Goal: Transaction & Acquisition: Purchase product/service

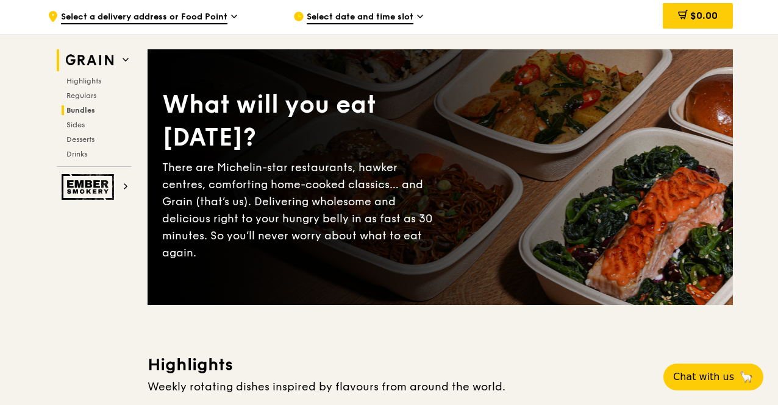
click at [91, 115] on span "Bundles" at bounding box center [80, 110] width 29 height 9
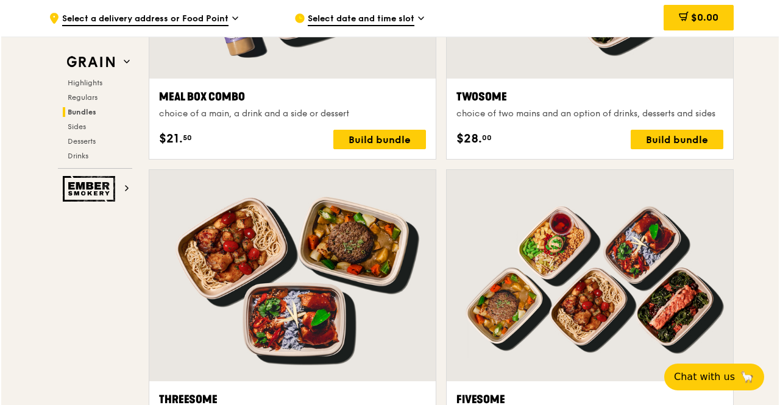
scroll to position [1912, 0]
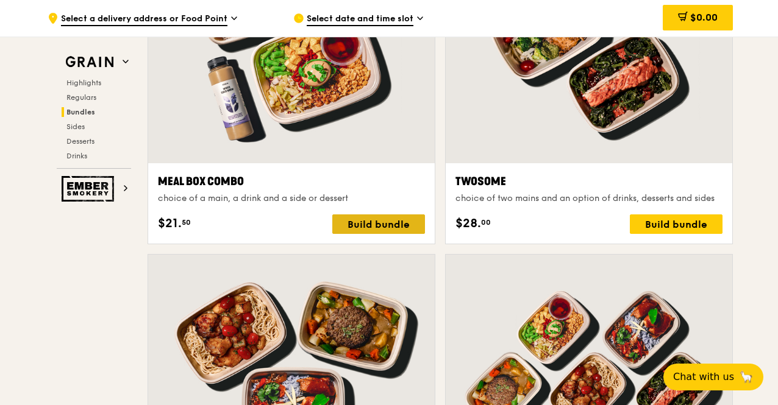
click at [363, 234] on div "Build bundle" at bounding box center [378, 223] width 93 height 19
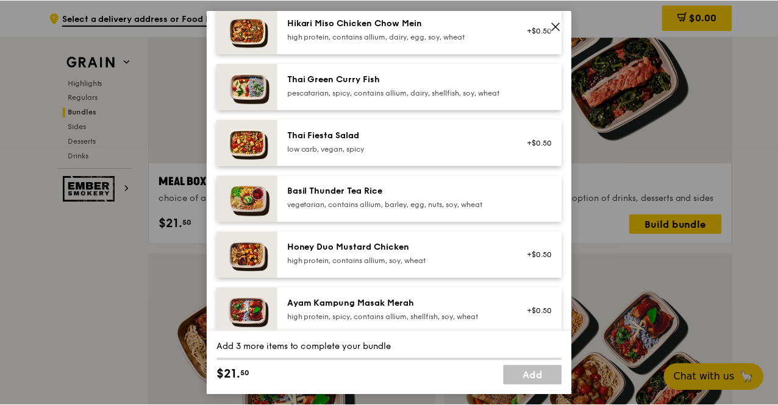
scroll to position [183, 0]
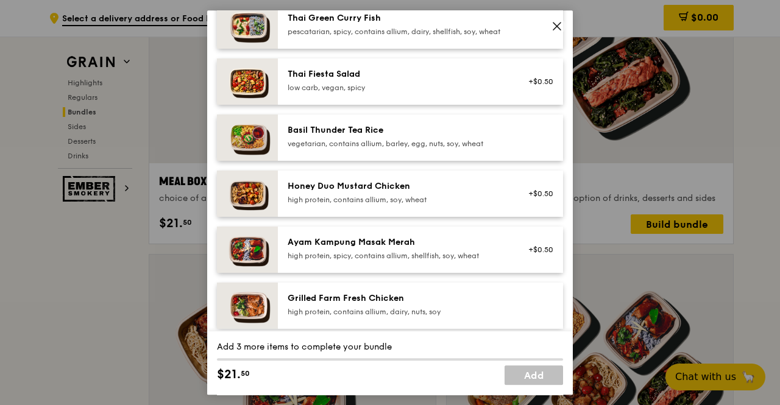
click at [425, 240] on div "Ayam Kampung Masak Merah high protein, spicy, contains allium, shellfish, soy, …" at bounding box center [420, 250] width 285 height 46
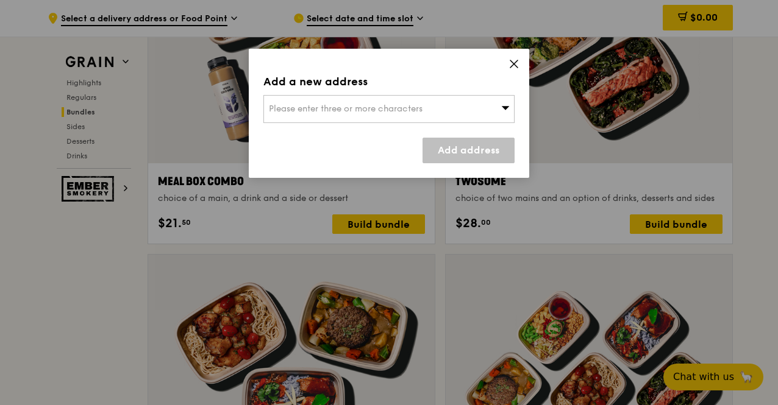
click at [463, 115] on div "Please enter three or more characters" at bounding box center [388, 109] width 251 height 28
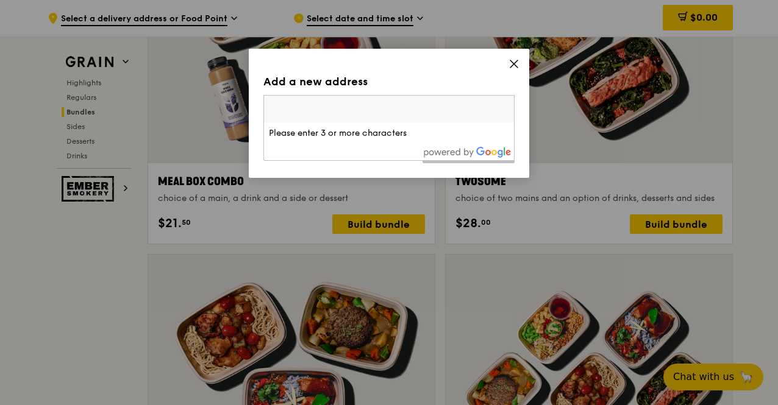
paste input "[STREET_ADDRESS]"
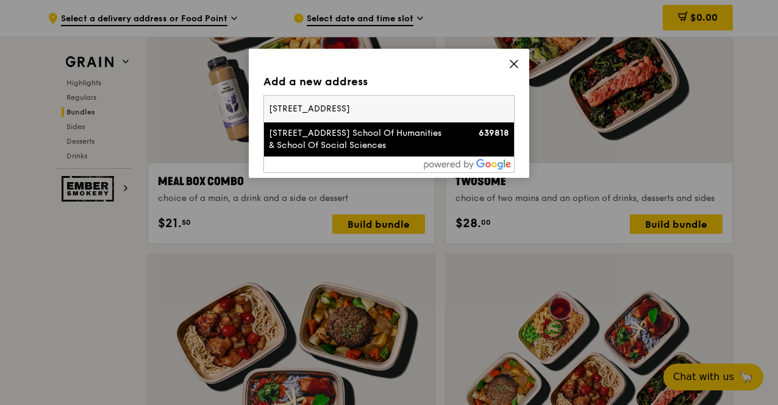
type input "[STREET_ADDRESS]"
click at [399, 141] on div "[STREET_ADDRESS] School Of Humanities & School Of Social Sciences" at bounding box center [359, 139] width 180 height 24
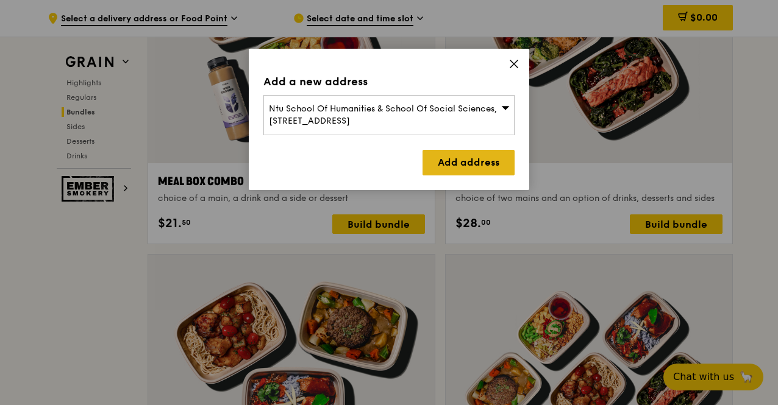
click at [475, 166] on link "Add address" at bounding box center [468, 163] width 92 height 26
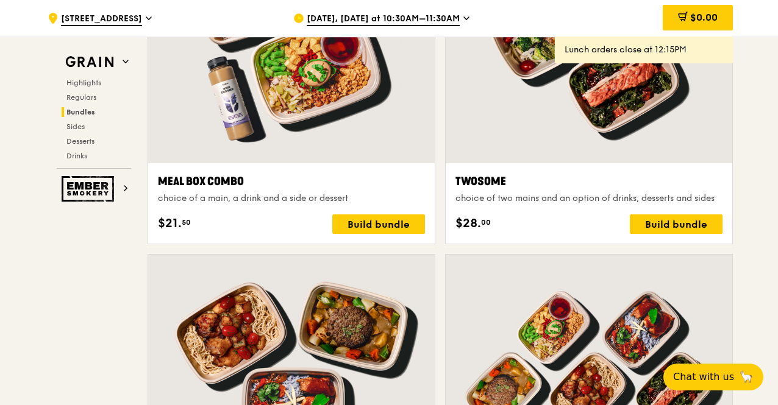
click at [461, 15] on div "[DATE], [DATE] at 10:30AM–11:30AM" at bounding box center [406, 18] width 226 height 37
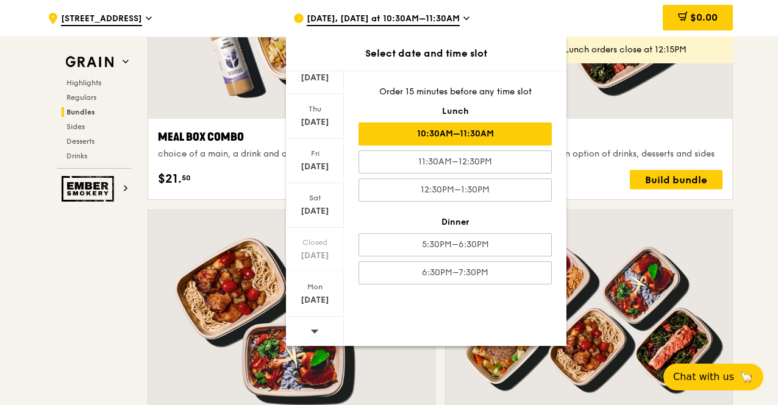
scroll to position [1973, 0]
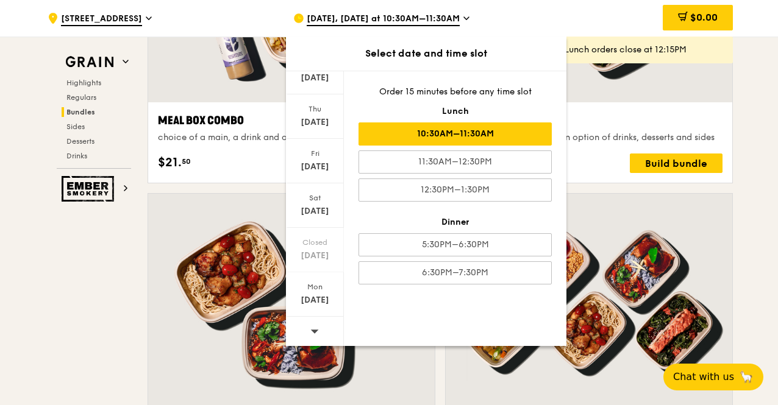
click at [314, 324] on span at bounding box center [314, 331] width 9 height 29
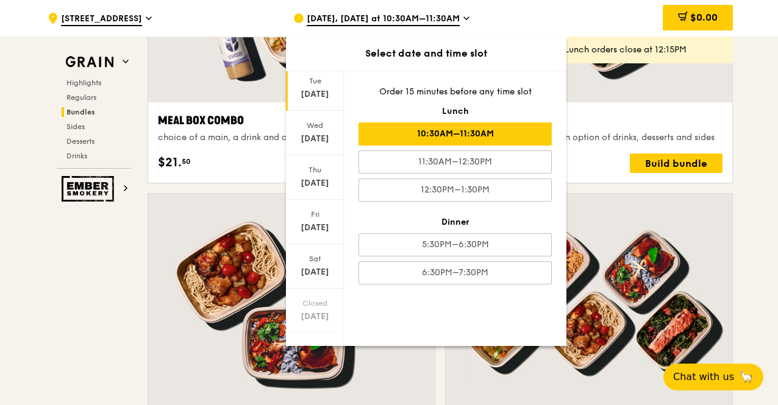
click at [316, 102] on div "[DATE]" at bounding box center [315, 88] width 58 height 44
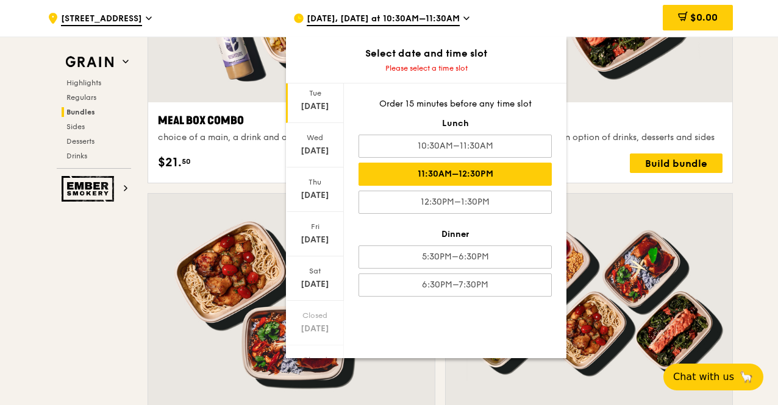
click at [450, 171] on div "11:30AM–12:30PM" at bounding box center [454, 174] width 193 height 23
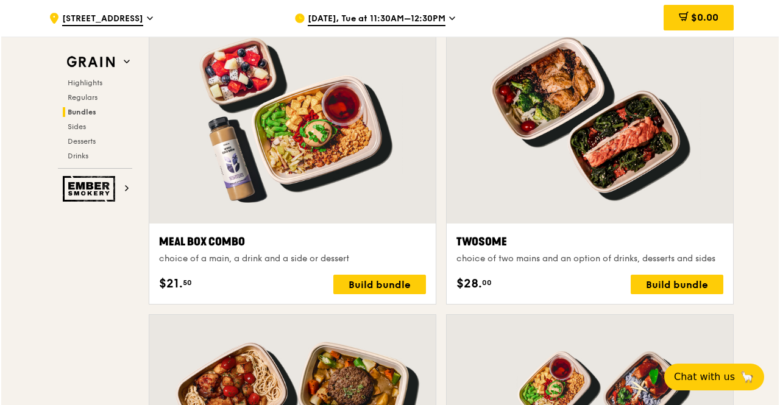
scroll to position [1851, 0]
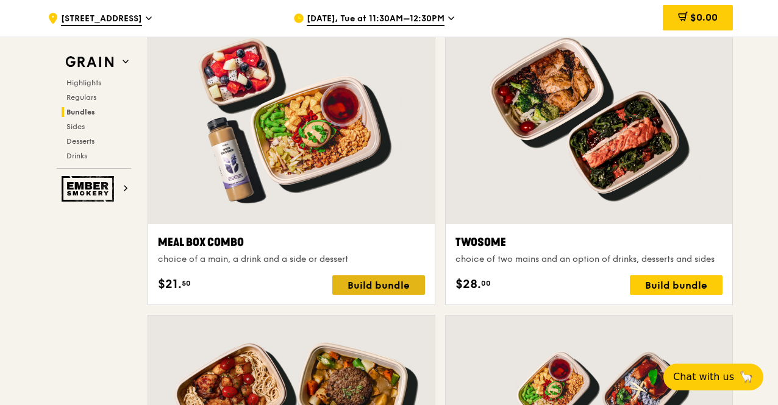
click at [387, 295] on div "Build bundle" at bounding box center [378, 284] width 93 height 19
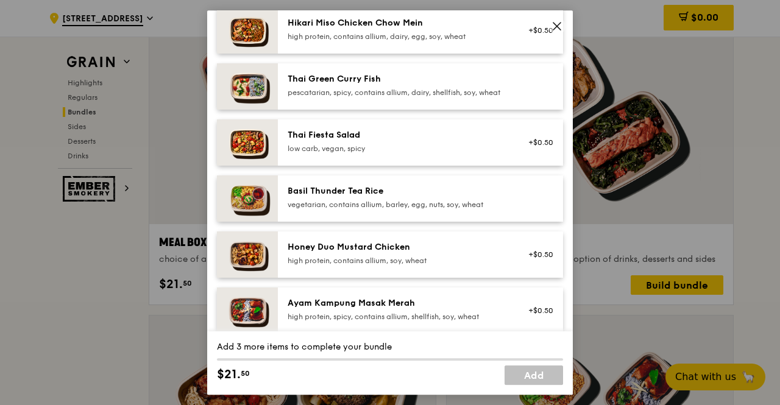
scroll to position [305, 0]
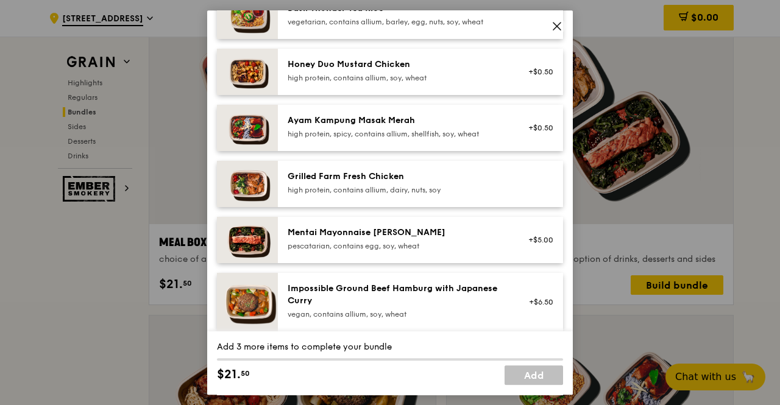
click at [401, 307] on div "Impossible Ground Beef Hamburg with Japanese Curry" at bounding box center [397, 295] width 219 height 24
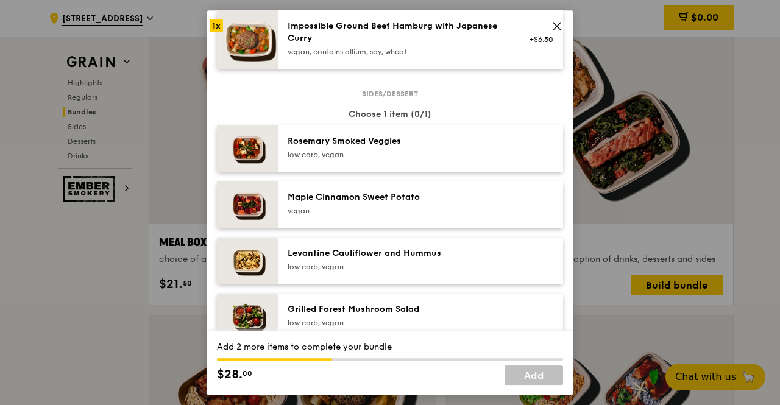
scroll to position [548, 0]
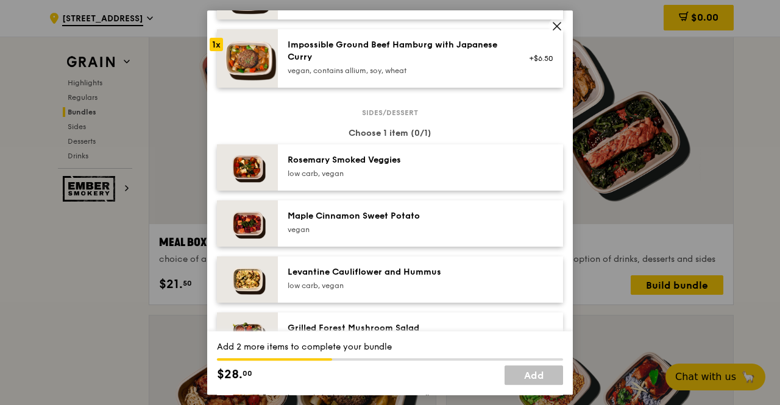
click at [394, 76] on div "vegan, contains allium, soy, wheat" at bounding box center [397, 71] width 219 height 10
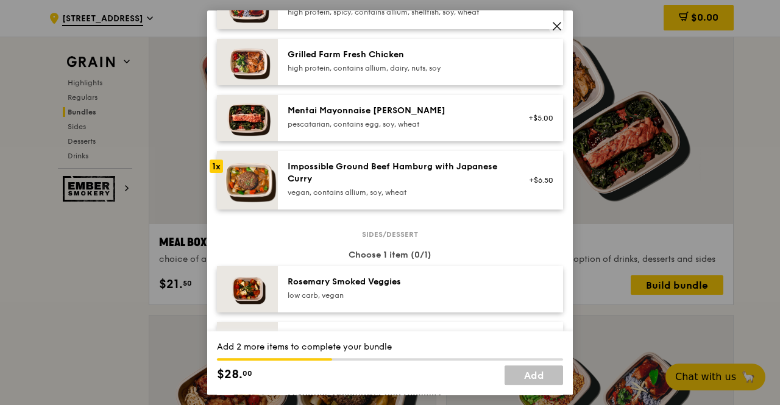
click at [422, 129] on div "pescatarian, contains egg, soy, wheat" at bounding box center [397, 124] width 219 height 10
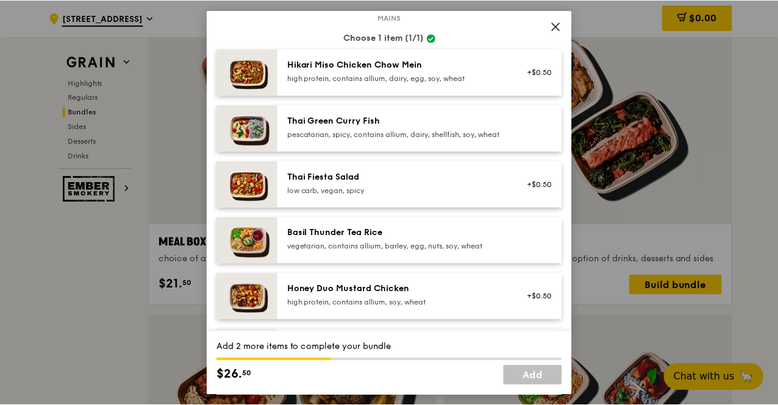
scroll to position [61, 0]
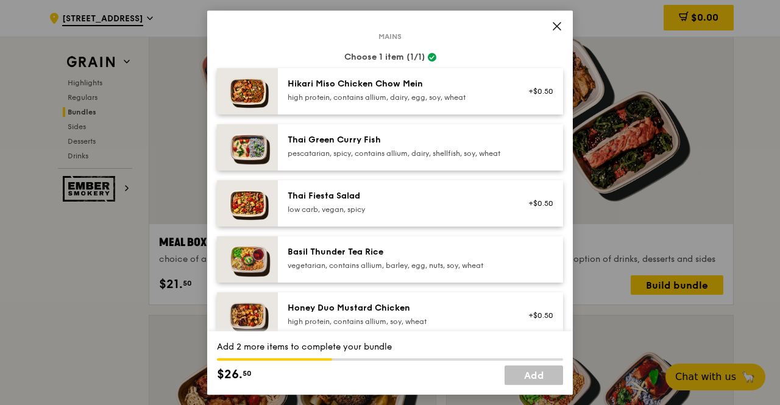
click at [552, 25] on icon at bounding box center [556, 26] width 11 height 11
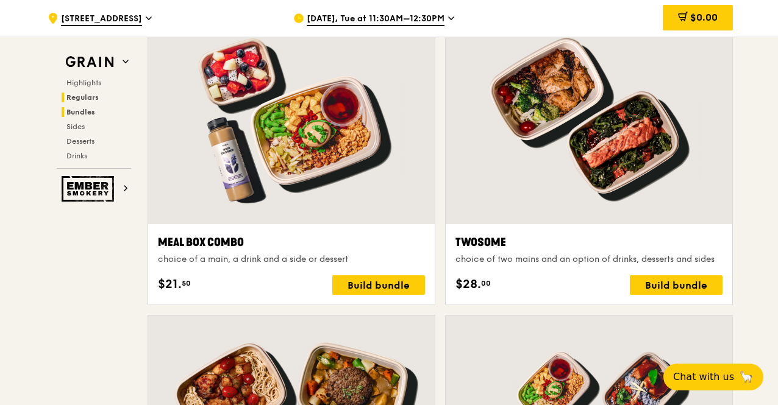
click at [76, 98] on span "Regulars" at bounding box center [82, 97] width 32 height 9
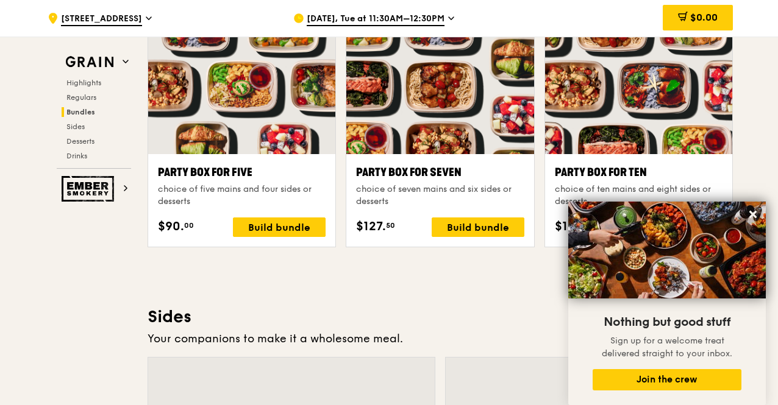
scroll to position [2831, 0]
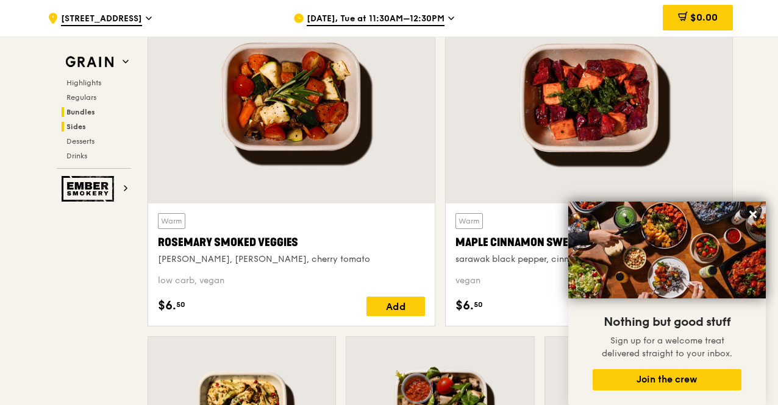
click at [87, 115] on span "Bundles" at bounding box center [80, 112] width 29 height 9
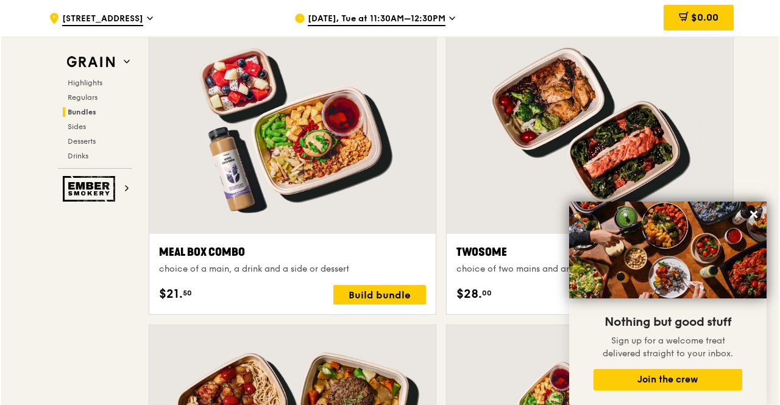
scroll to position [1772, 0]
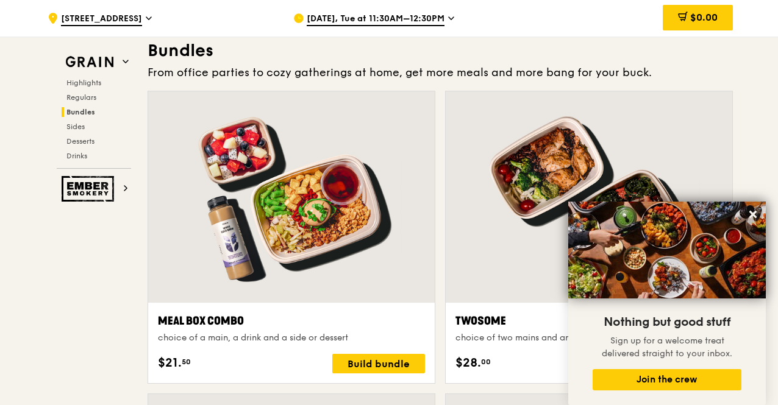
click at [239, 146] on div at bounding box center [291, 196] width 286 height 211
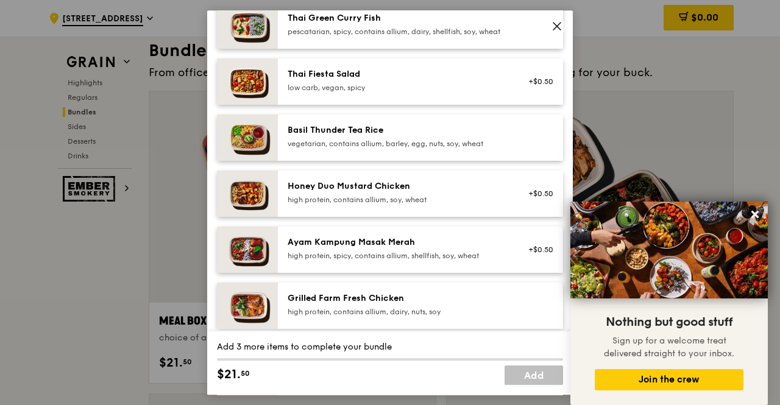
scroll to position [244, 0]
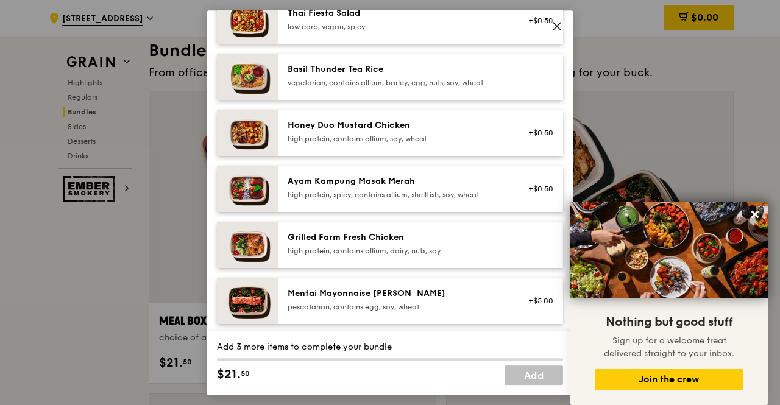
click at [504, 202] on div "Ayam Kampung Masak Merah high protein, spicy, contains allium, shellfish, soy, …" at bounding box center [396, 188] width 233 height 27
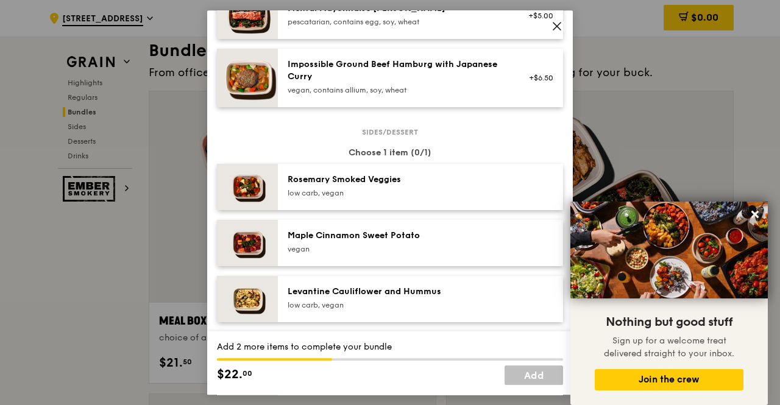
scroll to position [548, 0]
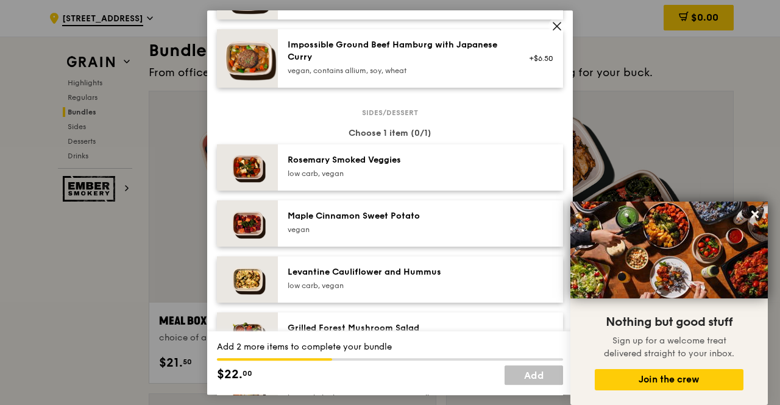
click at [396, 179] on div "low carb, vegan" at bounding box center [397, 174] width 219 height 10
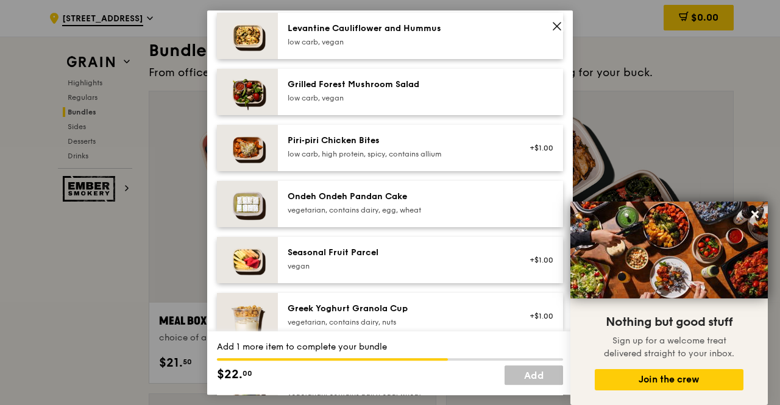
click at [446, 215] on div "vegetarian, contains dairy, egg, wheat" at bounding box center [397, 210] width 219 height 10
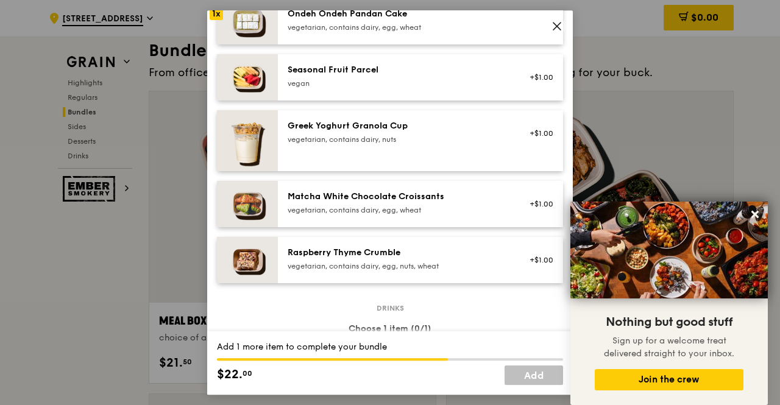
click at [451, 271] on div "vegetarian, contains dairy, egg, nuts, wheat" at bounding box center [397, 266] width 219 height 10
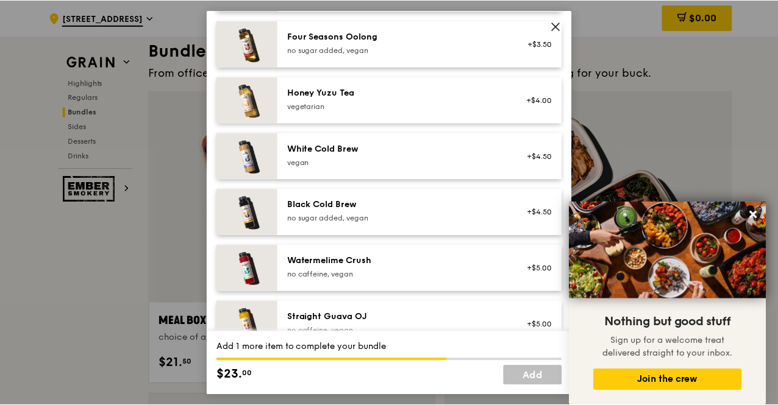
scroll to position [1497, 0]
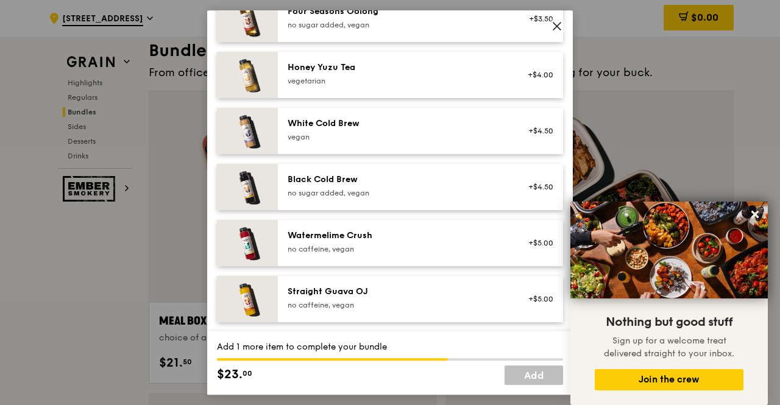
click at [456, 282] on div "Straight Guava OJ no caffeine, vegan +$5.00" at bounding box center [420, 299] width 285 height 46
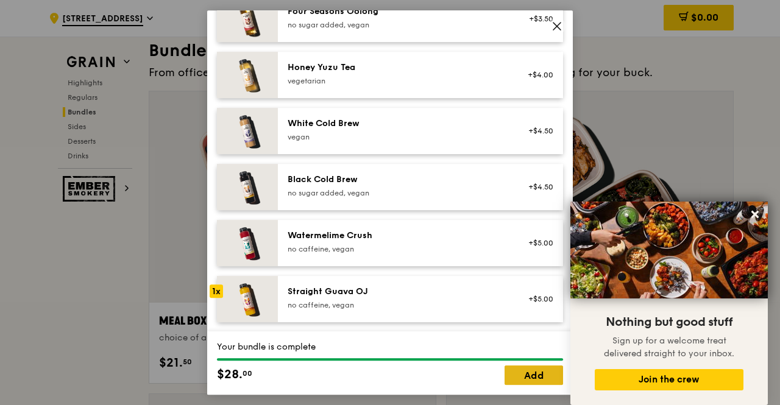
click at [548, 374] on link "Add" at bounding box center [534, 375] width 58 height 19
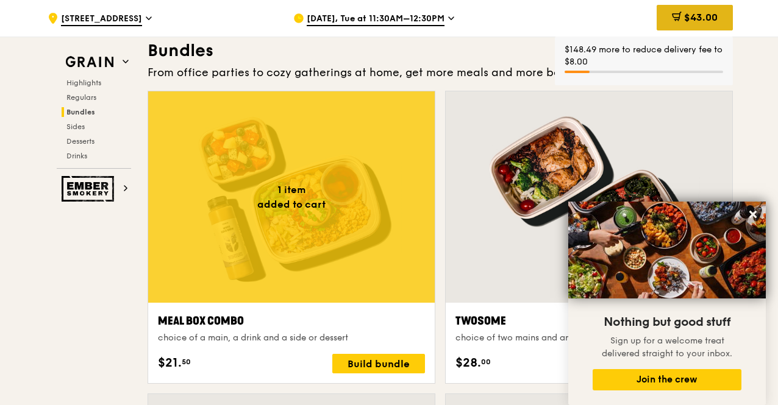
click at [693, 19] on span "$43.00" at bounding box center [701, 18] width 34 height 12
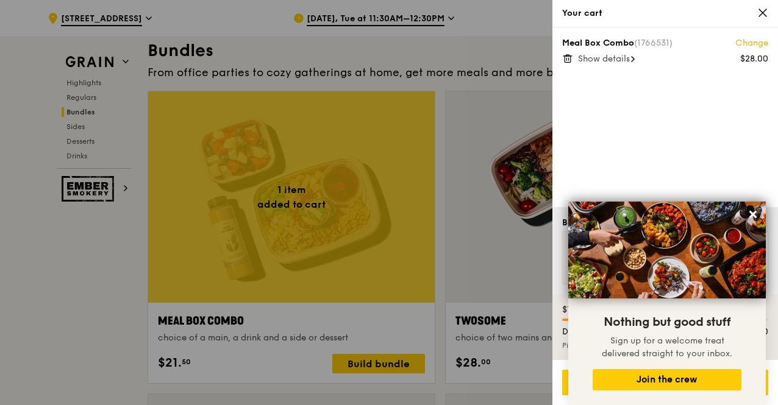
click at [623, 57] on span "Show details" at bounding box center [604, 59] width 52 height 10
click at [713, 138] on div "Meal Box Combo (1766531) Change $28.00 Hide details Ayam Kampung Masak Merah Ra…" at bounding box center [664, 117] width 225 height 180
click at [752, 211] on icon at bounding box center [752, 214] width 11 height 11
